Goal: Navigation & Orientation: Find specific page/section

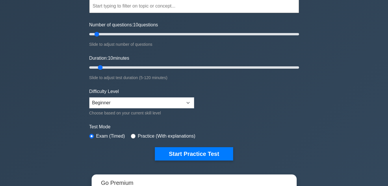
scroll to position [87, 0]
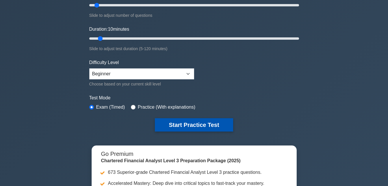
click at [155, 131] on button "Start Practice Test" at bounding box center [194, 124] width 78 height 13
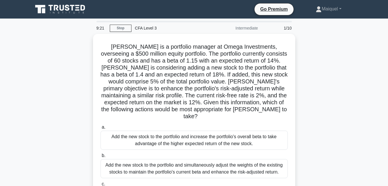
click at [0, 0] on link "Profile" at bounding box center [0, 0] width 0 height 0
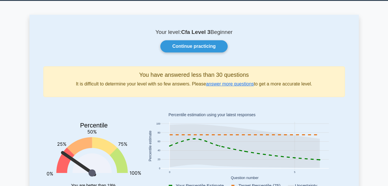
scroll to position [8, 0]
